Goal: Task Accomplishment & Management: Use online tool/utility

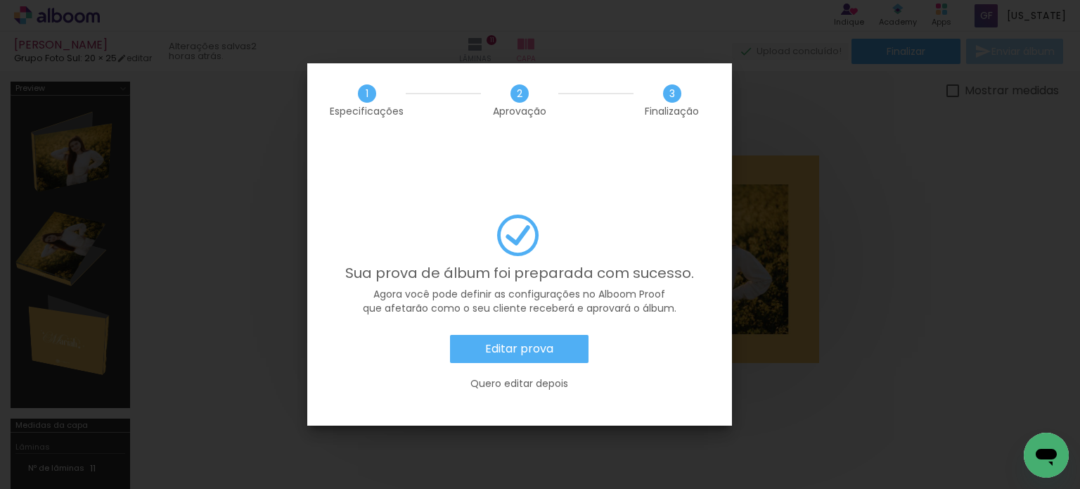
scroll to position [0, 2424]
click at [535, 335] on paper-button "Editar prova" at bounding box center [519, 349] width 138 height 28
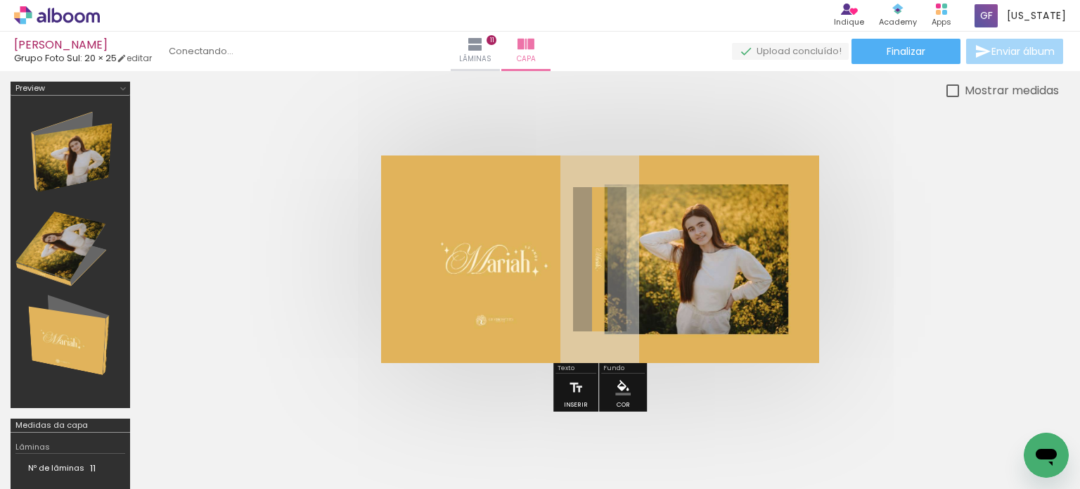
scroll to position [0, 2424]
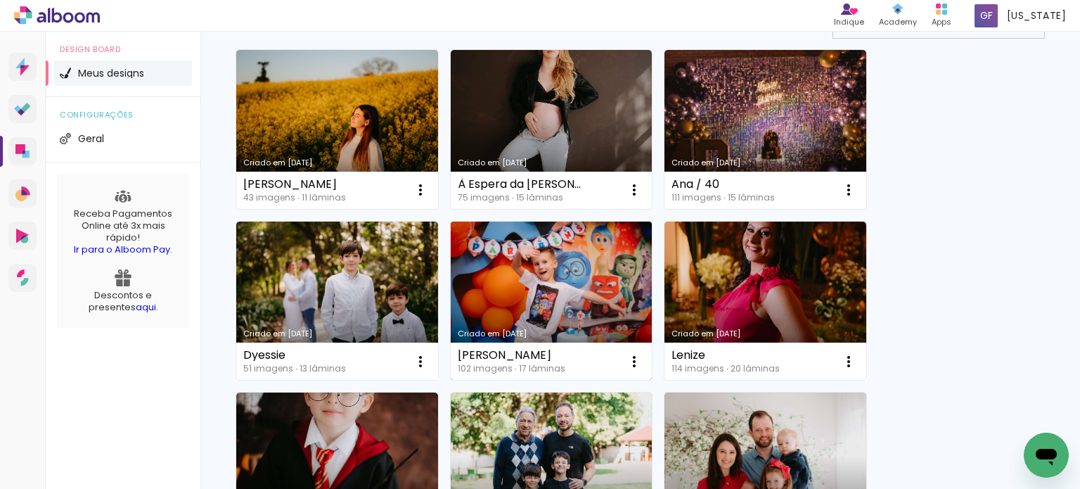
scroll to position [211, 0]
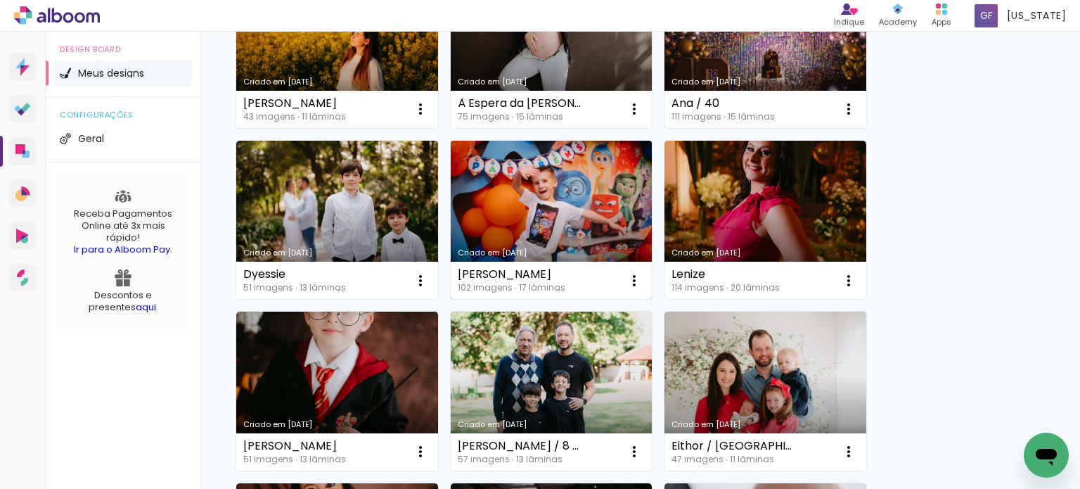
click at [524, 226] on link "Criado em [DATE]" at bounding box center [552, 220] width 202 height 159
